Goal: Task Accomplishment & Management: Manage account settings

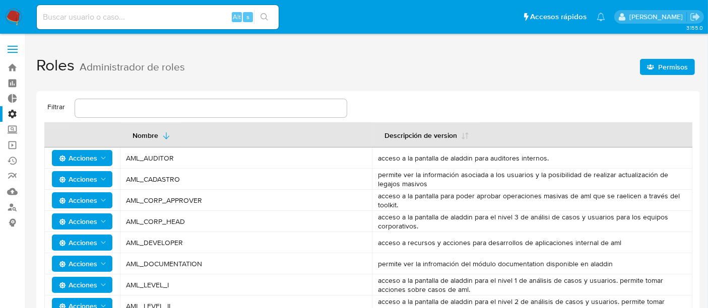
click at [673, 73] on span "Permisos" at bounding box center [673, 67] width 30 height 16
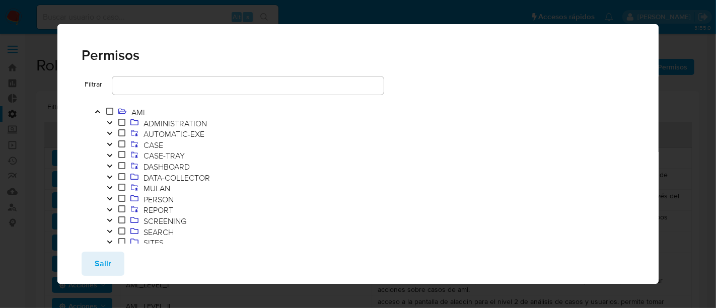
click at [112, 134] on icon "Toggle" at bounding box center [109, 133] width 7 height 6
click at [112, 134] on icon "Toggle" at bounding box center [109, 133] width 5 height 3
click at [111, 143] on icon "Toggle" at bounding box center [109, 145] width 7 height 6
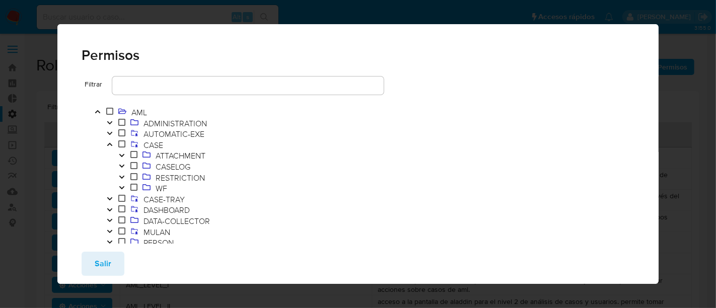
click at [120, 179] on icon "Toggle" at bounding box center [121, 177] width 7 height 6
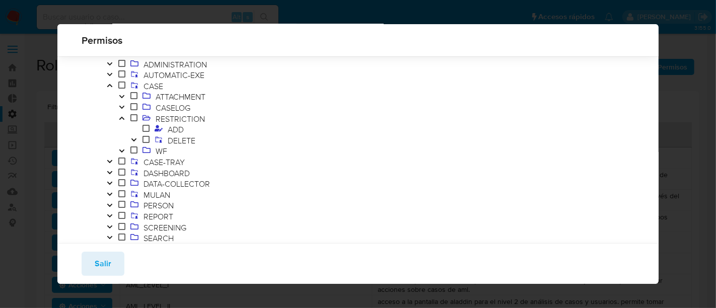
scroll to position [36, 0]
click at [133, 140] on icon "Toggle" at bounding box center [133, 143] width 7 height 6
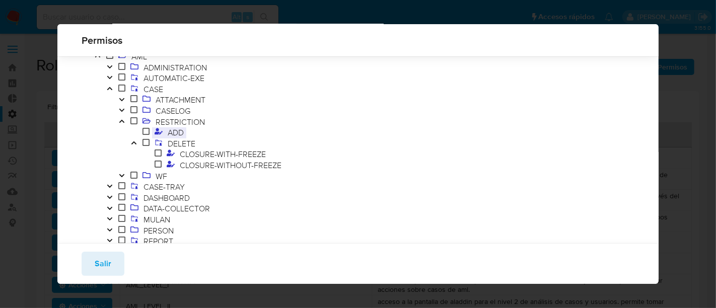
click at [176, 134] on span "ADD" at bounding box center [175, 132] width 21 height 11
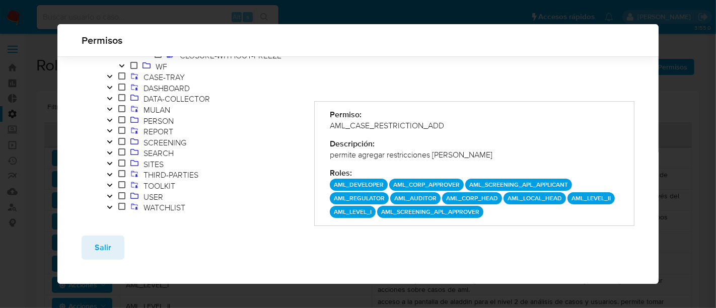
scroll to position [145, 0]
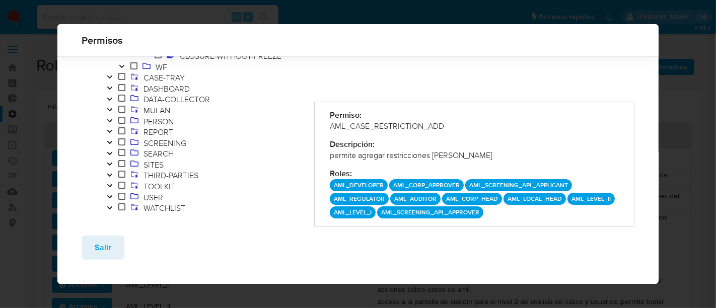
drag, startPoint x: 439, startPoint y: 218, endPoint x: 329, endPoint y: 211, distance: 110.0
click at [330, 211] on div "AML_DEVELOPER AML_CORP_APPROVER AML_SCREENING_APL_APPLICANT AML_REGULATOR AML_A…" at bounding box center [474, 198] width 289 height 39
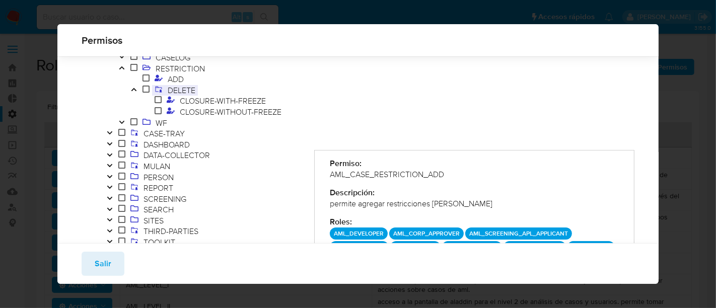
click at [174, 92] on span "DELETE" at bounding box center [181, 90] width 33 height 11
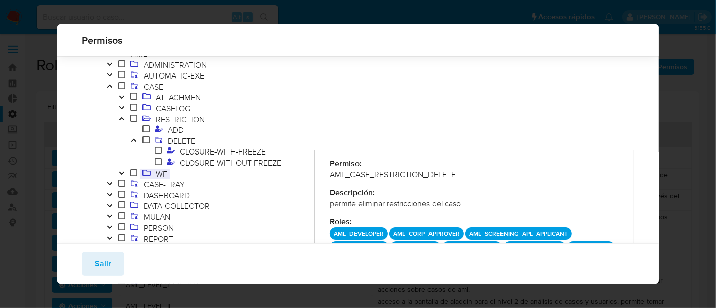
scroll to position [34, 0]
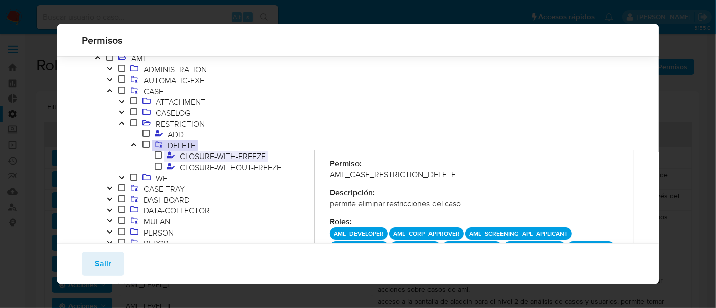
click at [194, 158] on span "CLOSURE-WITH-FREEZE" at bounding box center [222, 156] width 91 height 11
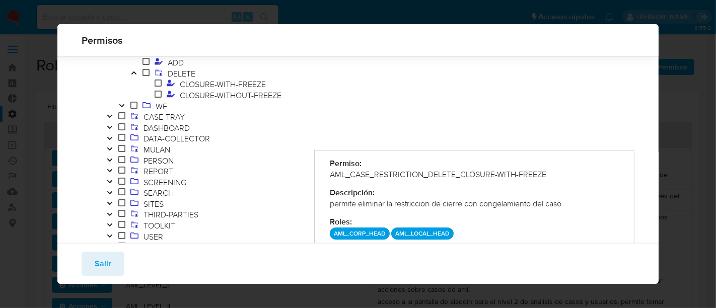
scroll to position [89, 0]
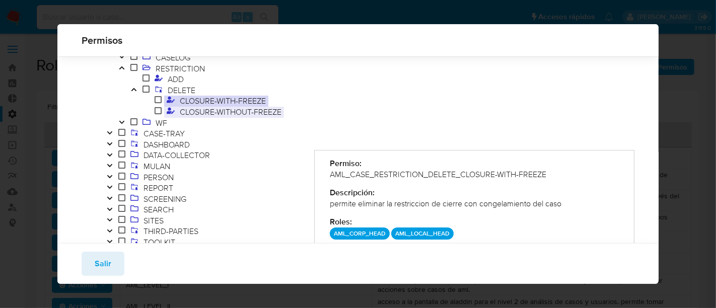
click at [204, 111] on span "CLOSURE-WITHOUT-FREEZE" at bounding box center [230, 111] width 107 height 11
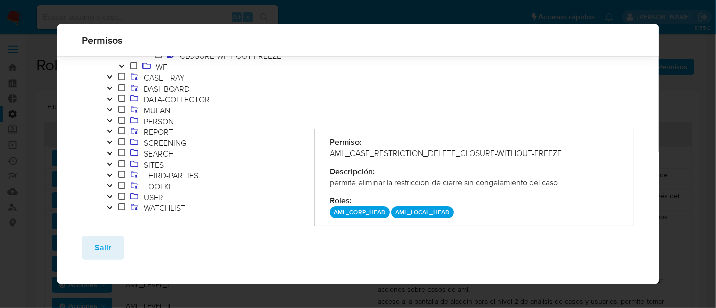
click at [109, 184] on icon "Toggle" at bounding box center [109, 186] width 7 height 6
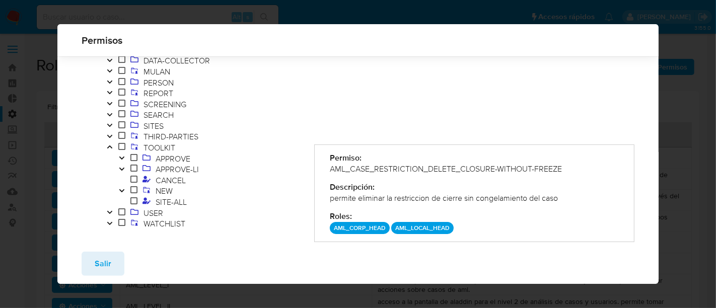
scroll to position [201, 0]
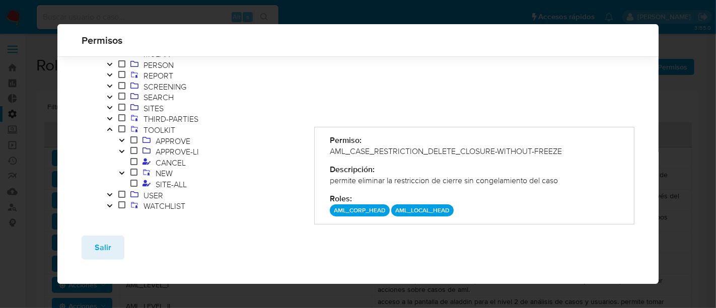
click at [124, 144] on button "Toggle" at bounding box center [122, 141] width 12 height 11
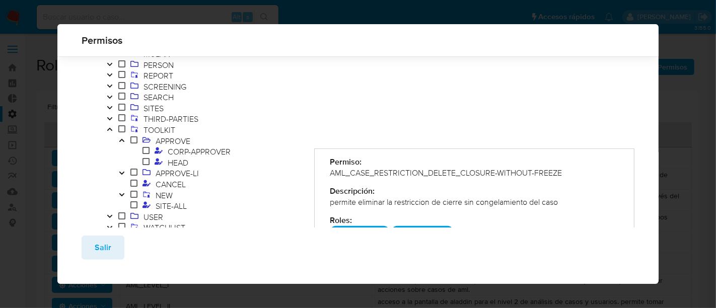
click at [122, 143] on button "Toggle" at bounding box center [122, 141] width 12 height 11
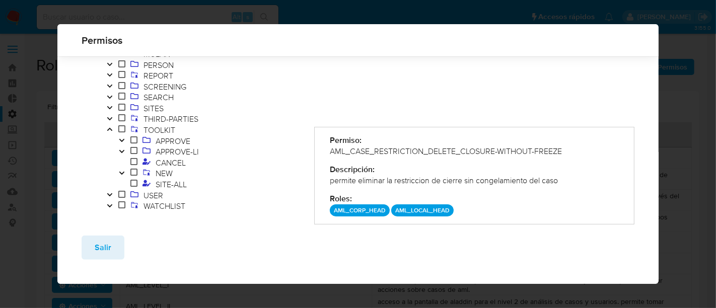
click at [122, 150] on icon "Toggle" at bounding box center [121, 152] width 7 height 6
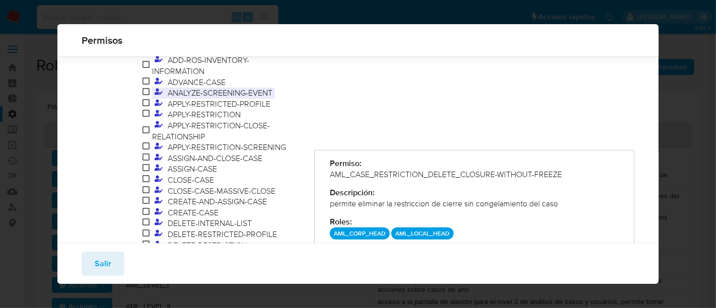
scroll to position [313, 0]
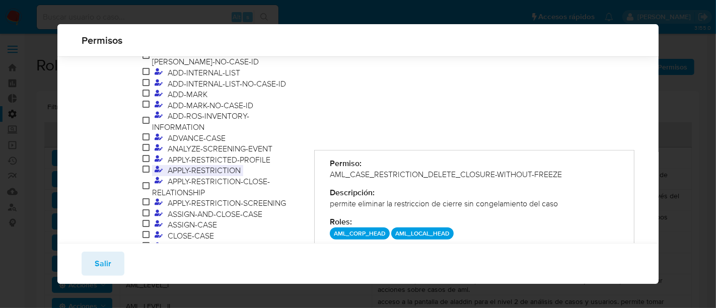
click at [224, 173] on span "APPLY-RESTRICTION" at bounding box center [204, 170] width 78 height 11
drag, startPoint x: 327, startPoint y: 175, endPoint x: 504, endPoint y: 171, distance: 176.8
click at [504, 171] on div "AML_TOOLKIT_APPROVE-LI_APPLY-RESTRICTION" at bounding box center [474, 174] width 289 height 11
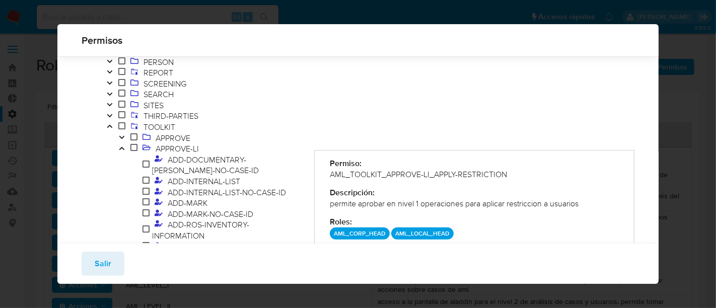
scroll to position [201, 0]
click at [122, 141] on icon "Toggle" at bounding box center [121, 140] width 5 height 3
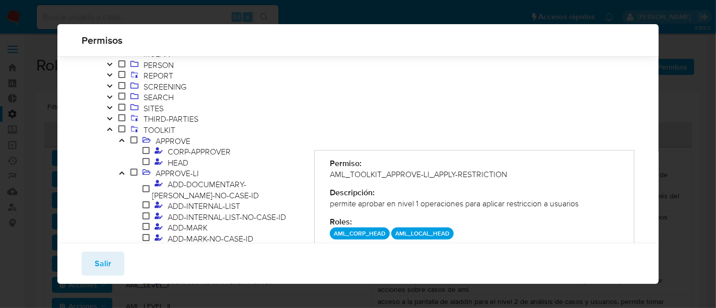
click at [122, 141] on icon "Toggle" at bounding box center [121, 140] width 7 height 6
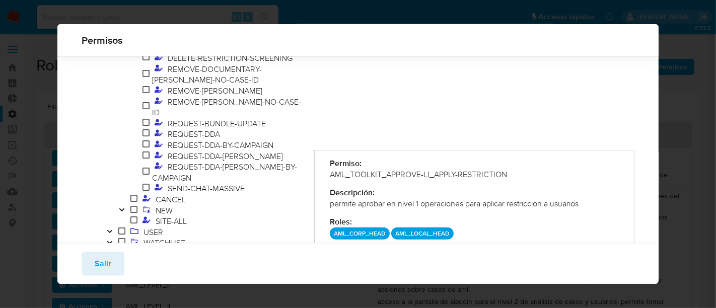
scroll to position [593, 0]
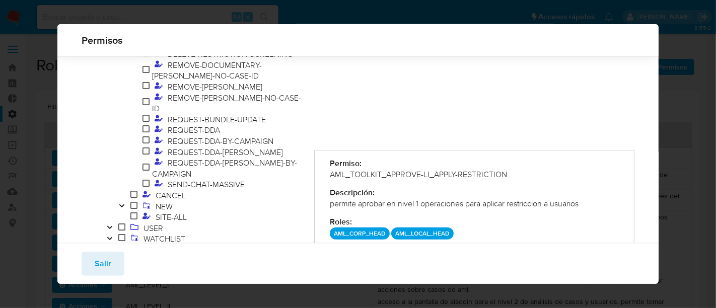
click at [121, 204] on icon "Toggle" at bounding box center [121, 205] width 5 height 3
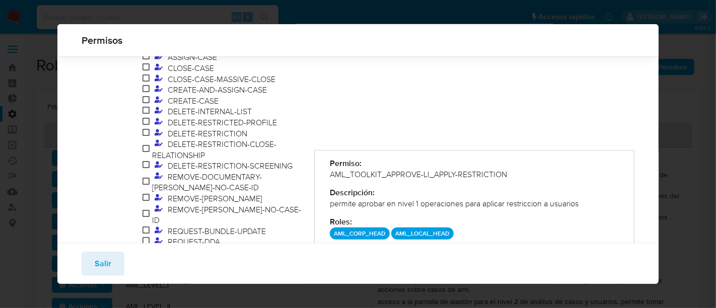
scroll to position [201, 0]
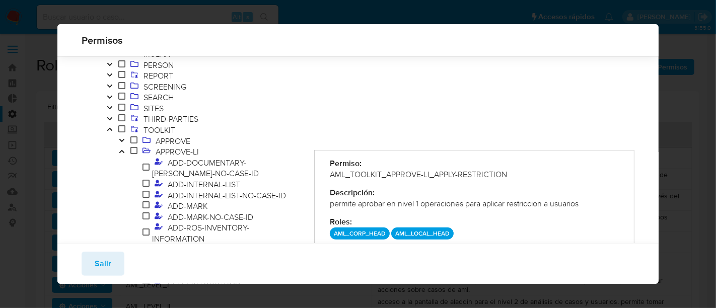
click at [123, 152] on icon "Toggle" at bounding box center [121, 151] width 5 height 3
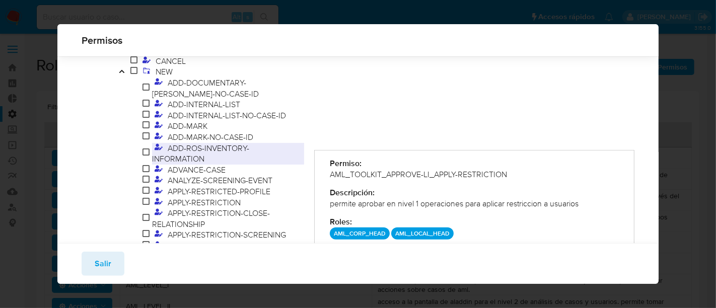
scroll to position [313, 0]
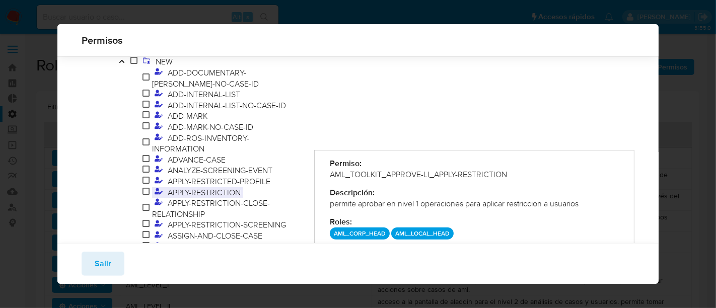
click at [227, 194] on span "APPLY-RESTRICTION" at bounding box center [204, 192] width 78 height 11
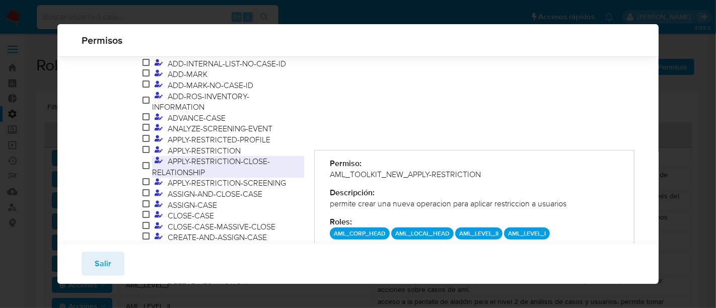
scroll to position [369, 0]
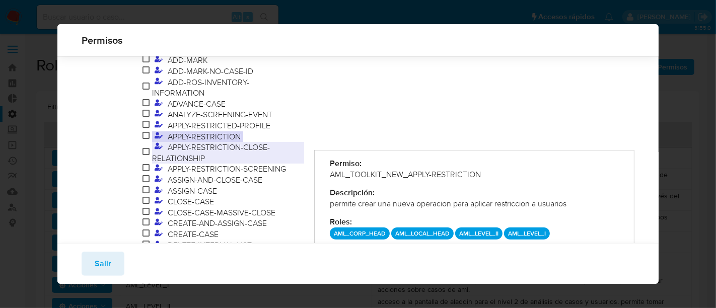
click at [191, 144] on span "APPLY-RESTRICTION-CLOSE-RELATIONSHIP" at bounding box center [211, 153] width 118 height 22
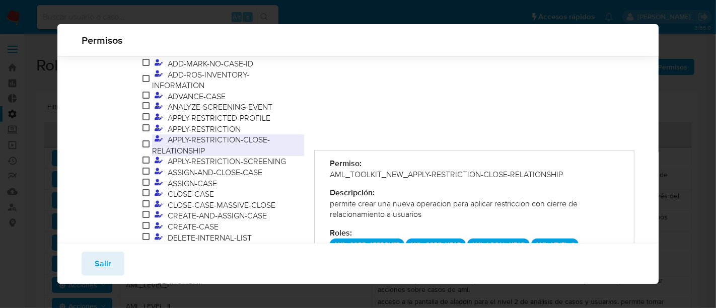
scroll to position [394, 0]
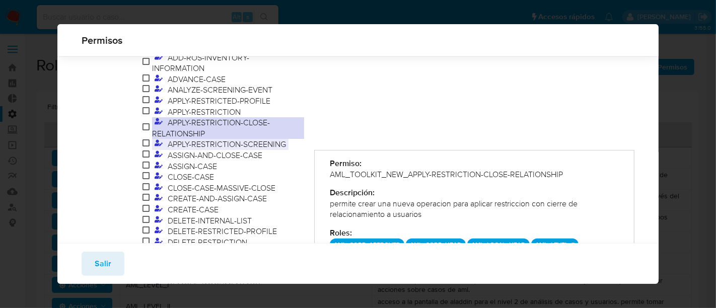
click at [205, 148] on span "APPLY-RESTRICTION-SCREENING" at bounding box center [226, 143] width 123 height 11
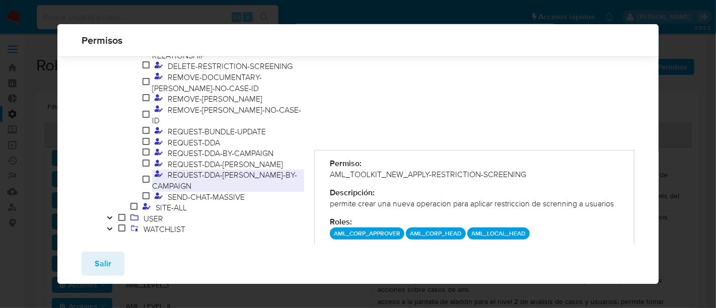
scroll to position [546, 0]
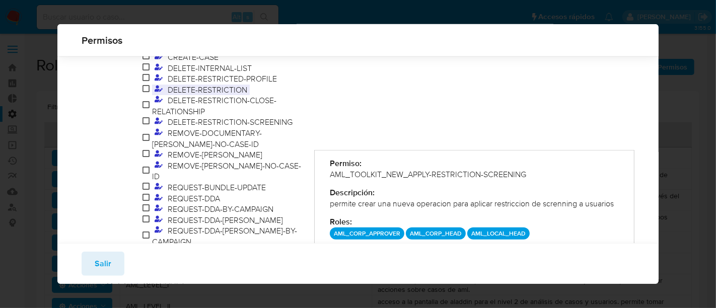
click at [190, 92] on span "DELETE-RESTRICTION" at bounding box center [207, 89] width 85 height 11
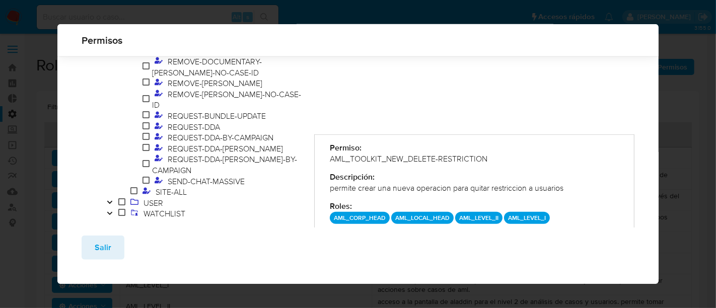
scroll to position [562, 0]
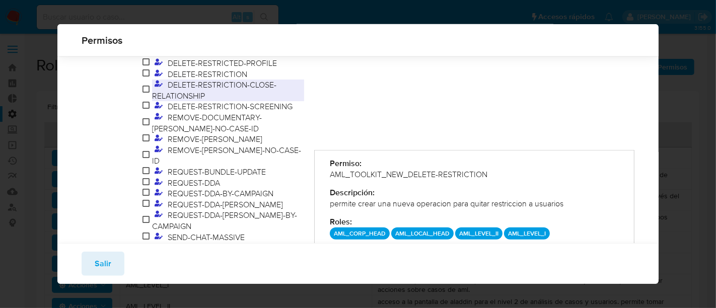
click at [224, 91] on span "DELETE-RESTRICTION-CLOSE-RELATIONSHIP" at bounding box center [228, 91] width 152 height 22
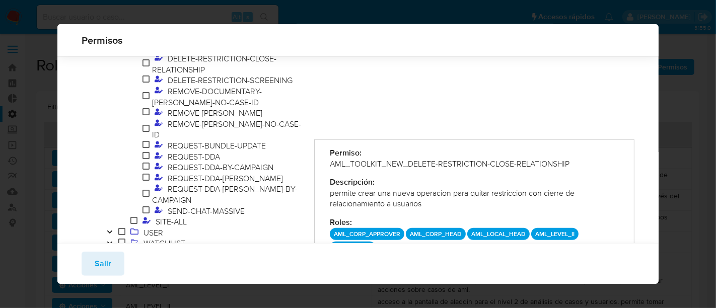
scroll to position [602, 0]
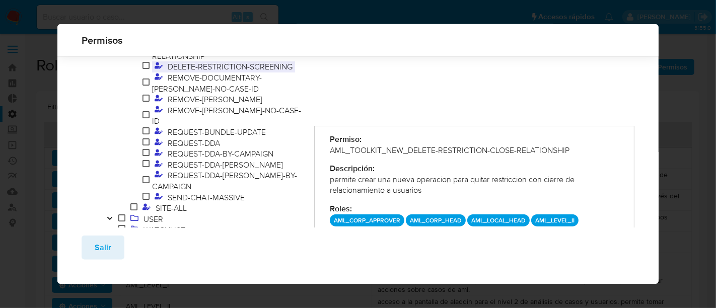
click at [267, 66] on span "DELETE-RESTRICTION-SCREENING" at bounding box center [230, 66] width 130 height 11
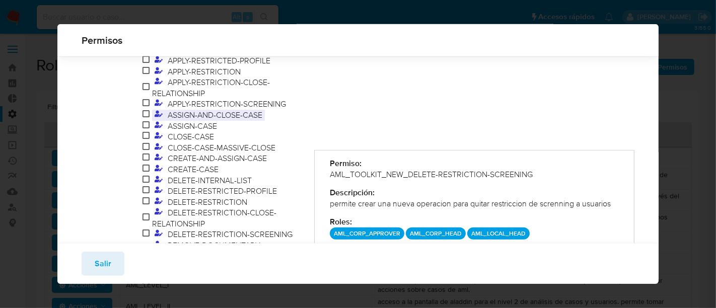
scroll to position [378, 0]
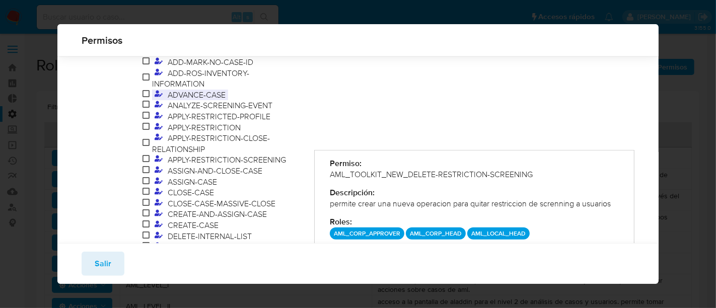
click at [210, 92] on span "ADVANCE-CASE" at bounding box center [196, 94] width 63 height 11
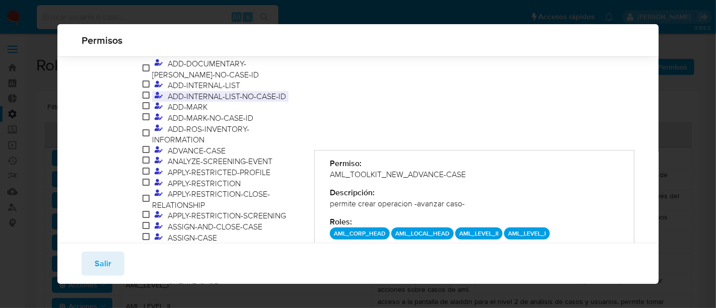
scroll to position [266, 0]
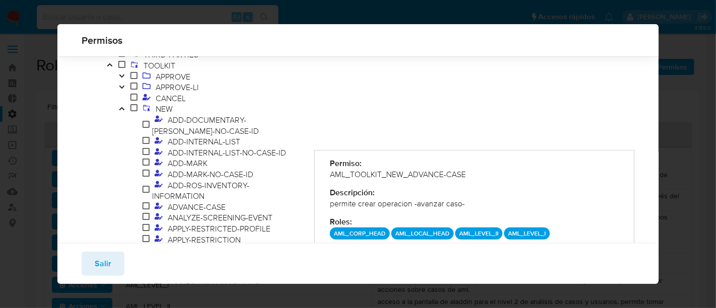
click at [118, 106] on icon "Toggle" at bounding box center [121, 109] width 7 height 6
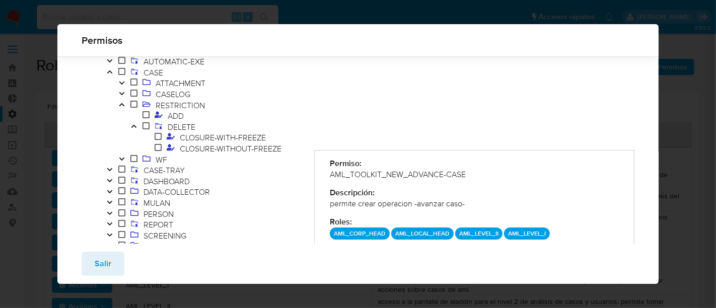
scroll to position [48, 0]
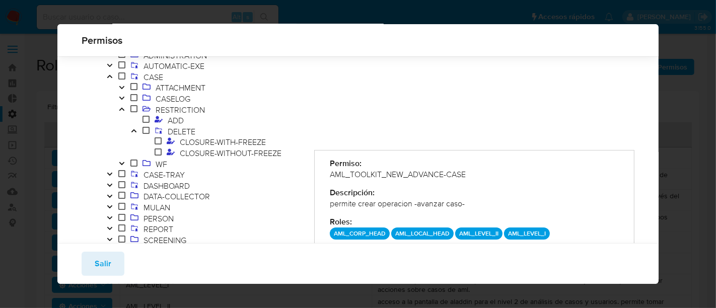
click at [110, 78] on icon "Toggle" at bounding box center [109, 77] width 7 height 6
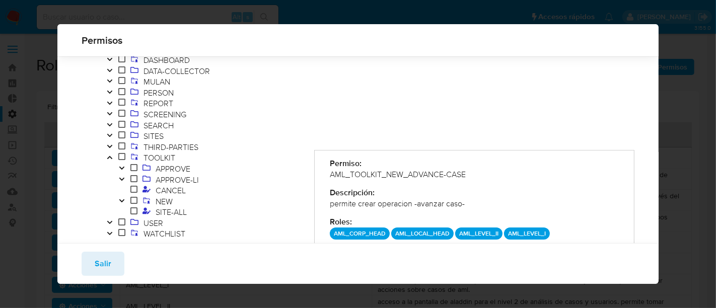
scroll to position [113, 0]
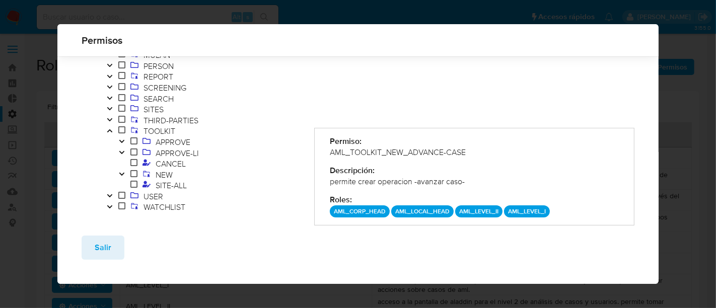
click at [123, 144] on icon "Toggle" at bounding box center [121, 141] width 7 height 6
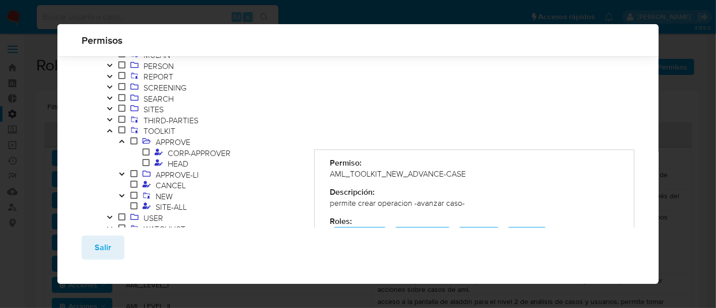
click at [125, 141] on icon "Toggle" at bounding box center [121, 141] width 7 height 6
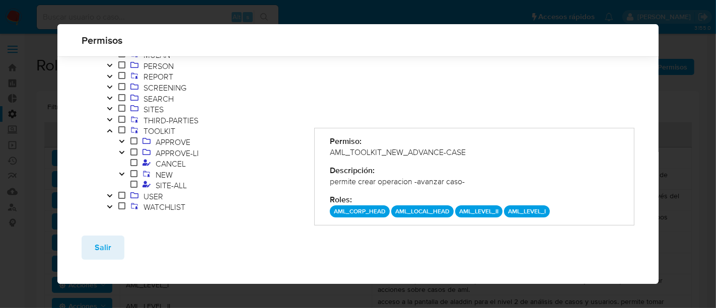
click at [122, 156] on button "Toggle" at bounding box center [122, 153] width 12 height 11
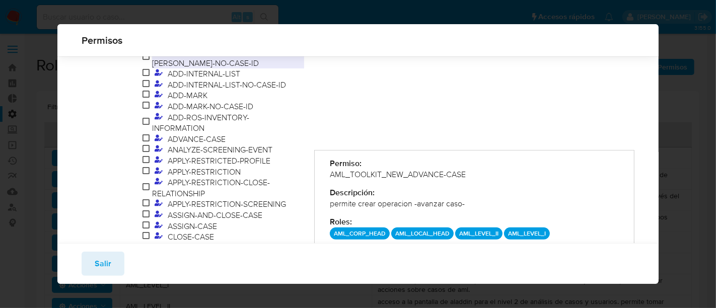
scroll to position [281, 0]
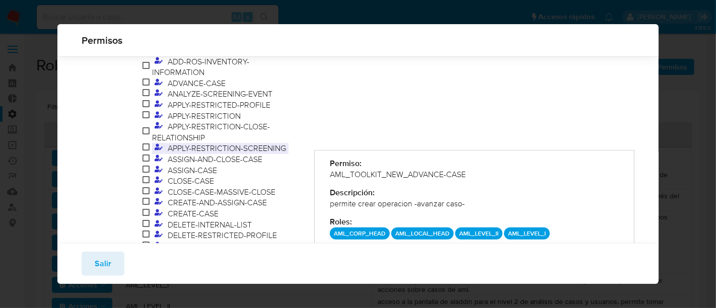
click at [233, 152] on span "APPLY-RESTRICTION-SCREENING" at bounding box center [226, 148] width 123 height 11
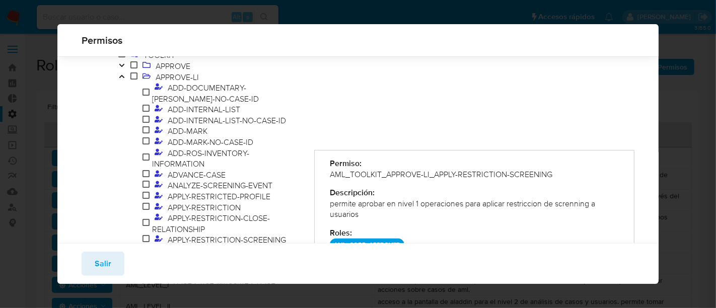
scroll to position [113, 0]
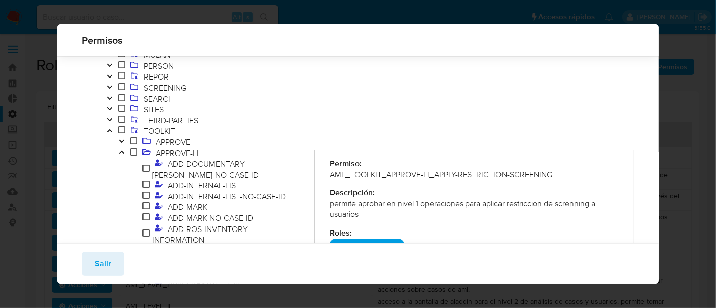
click at [121, 153] on icon "Toggle" at bounding box center [121, 152] width 5 height 3
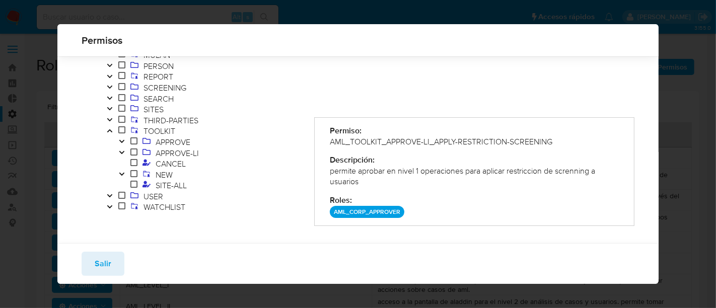
click at [126, 173] on button "Toggle" at bounding box center [122, 175] width 12 height 11
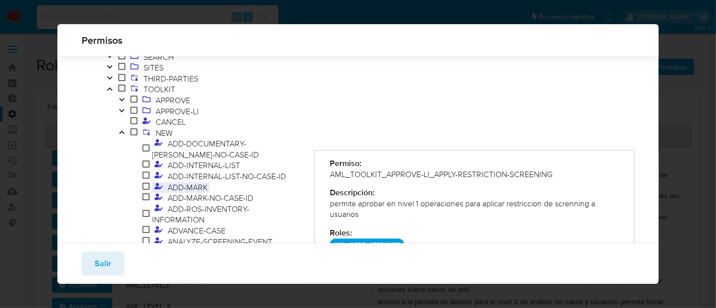
scroll to position [169, 0]
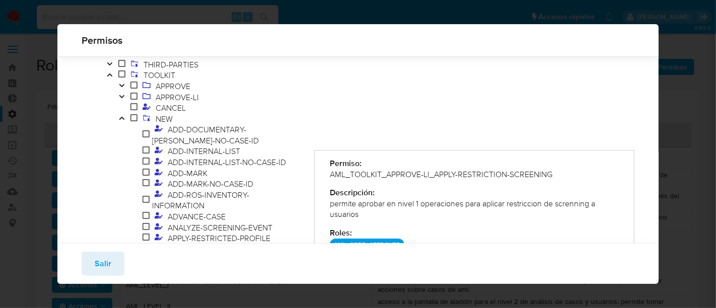
click at [121, 86] on icon "Toggle" at bounding box center [121, 85] width 5 height 3
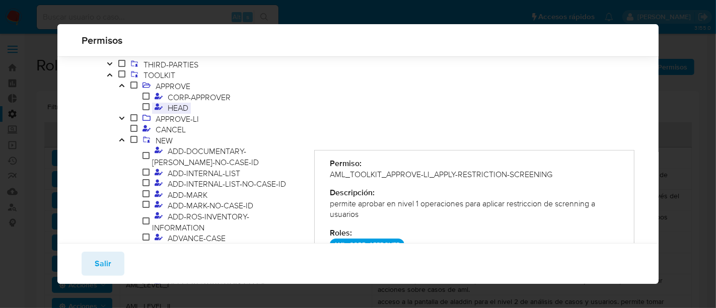
click at [171, 111] on span "HEAD" at bounding box center [178, 107] width 26 height 11
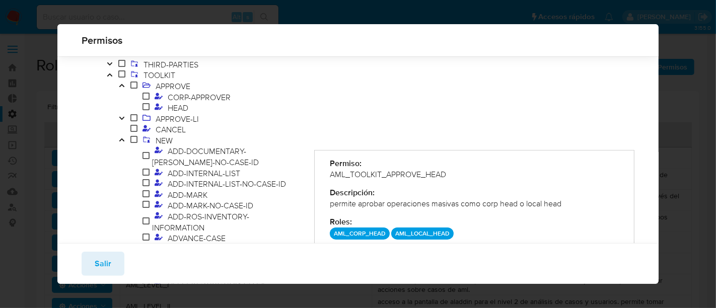
drag, startPoint x: 448, startPoint y: 198, endPoint x: 570, endPoint y: 199, distance: 121.9
click at [570, 199] on div "permite aprobar operaciones masivas como corp head o local head" at bounding box center [474, 203] width 289 height 11
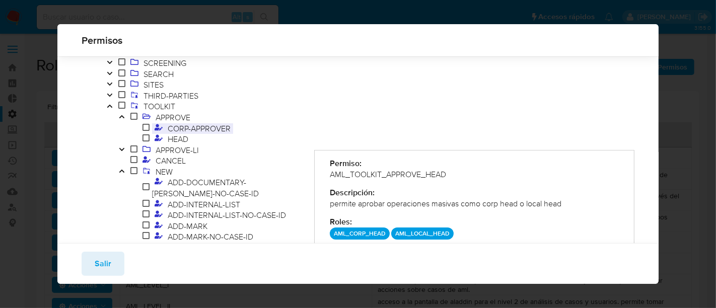
scroll to position [113, 0]
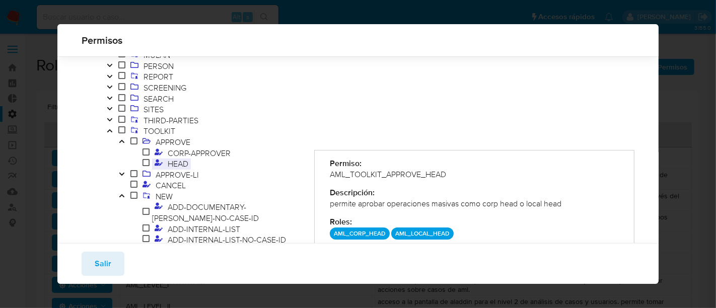
click at [178, 160] on span "HEAD" at bounding box center [178, 163] width 26 height 11
click at [175, 153] on span "CORP-APPROVER" at bounding box center [199, 153] width 68 height 11
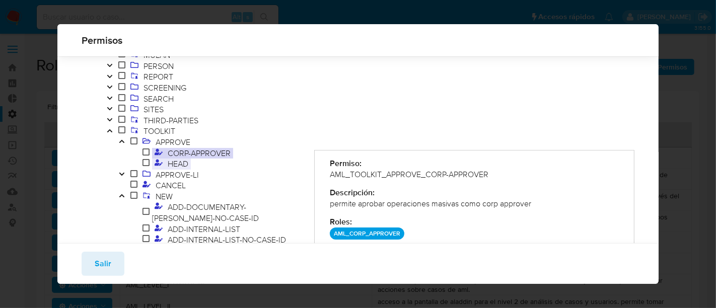
click at [181, 166] on span "HEAD" at bounding box center [178, 163] width 26 height 11
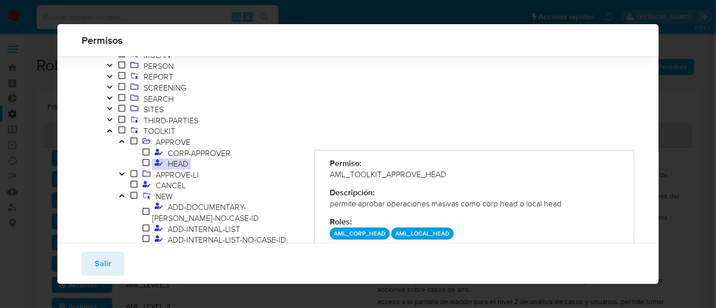
click at [122, 175] on icon "Toggle" at bounding box center [121, 174] width 7 height 6
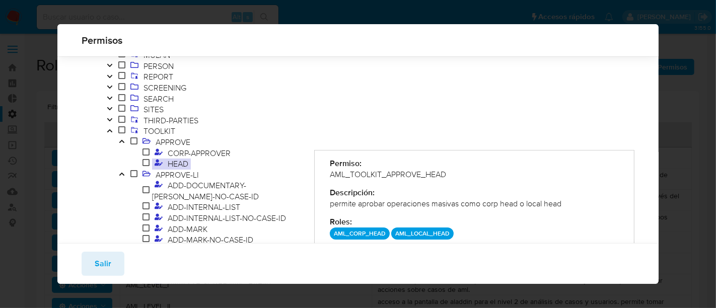
click at [125, 143] on icon "Toggle" at bounding box center [121, 141] width 7 height 6
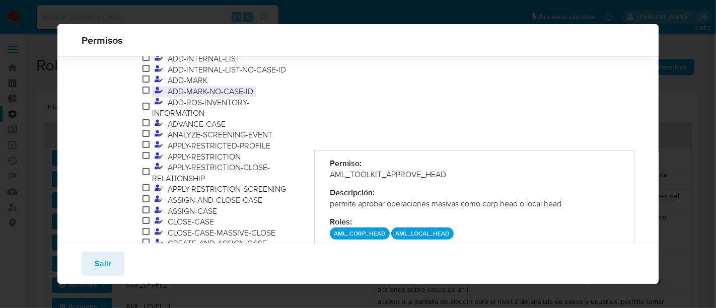
scroll to position [225, 0]
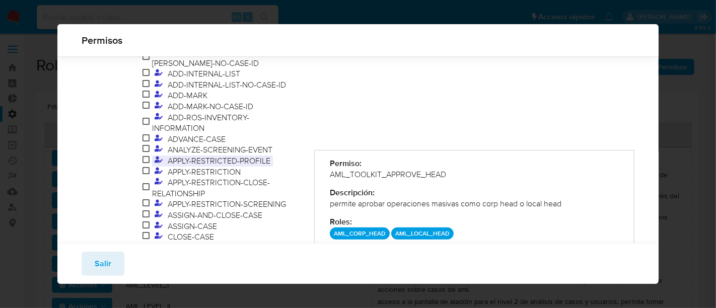
click at [199, 163] on span "APPLY-RESTRICTED-PROFILE" at bounding box center [219, 160] width 108 height 11
drag, startPoint x: 357, startPoint y: 200, endPoint x: 512, endPoint y: 209, distance: 155.3
click at [512, 209] on div "Permiso: AML_TOOLKIT_APPROVE-LI_APPLY-RESTRICTED-PROFILE Descripción: permite a…" at bounding box center [474, 199] width 320 height 98
click at [484, 193] on div "Descripción:" at bounding box center [474, 192] width 289 height 11
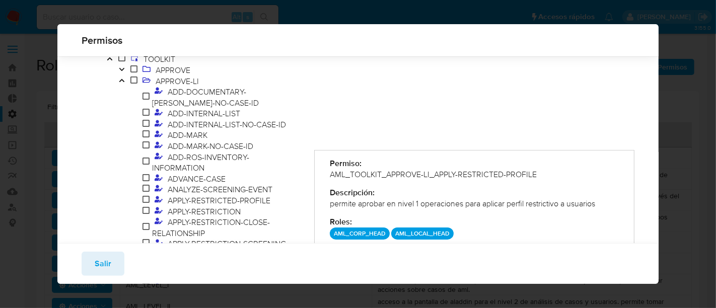
scroll to position [169, 0]
